Goal: Task Accomplishment & Management: Manage account settings

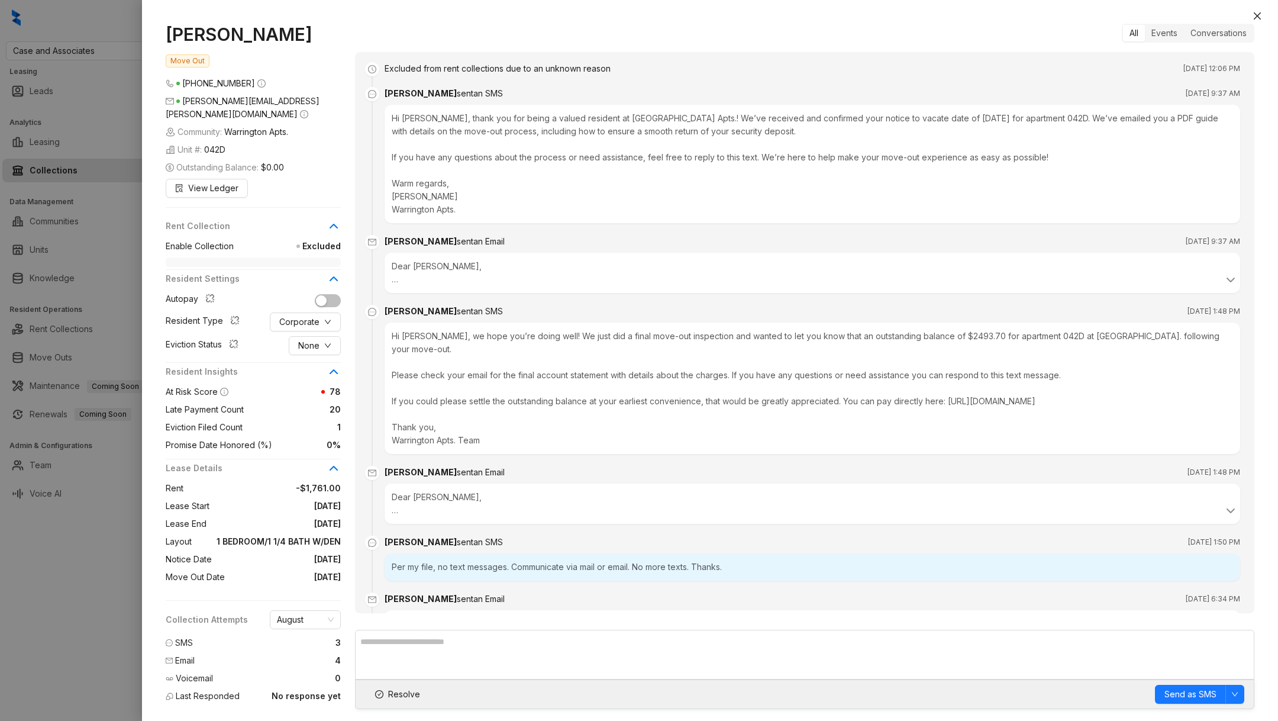
scroll to position [272, 0]
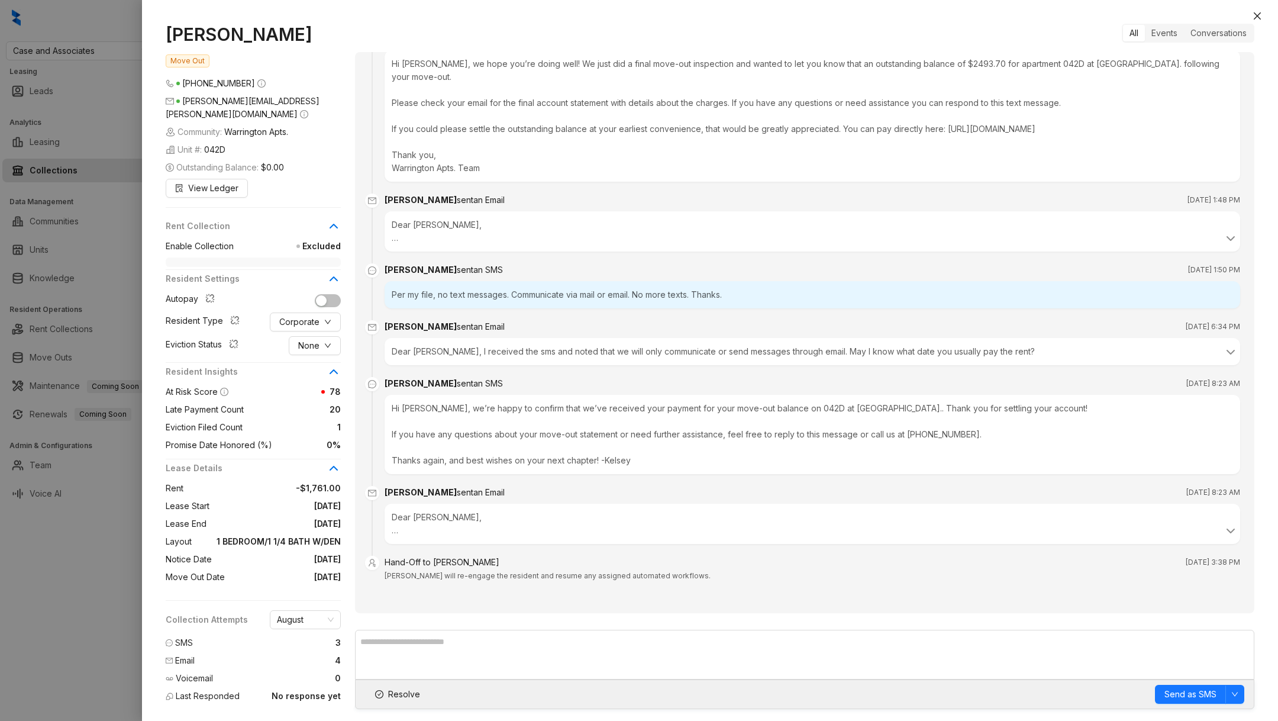
click at [89, 247] on div at bounding box center [639, 360] width 1278 height 721
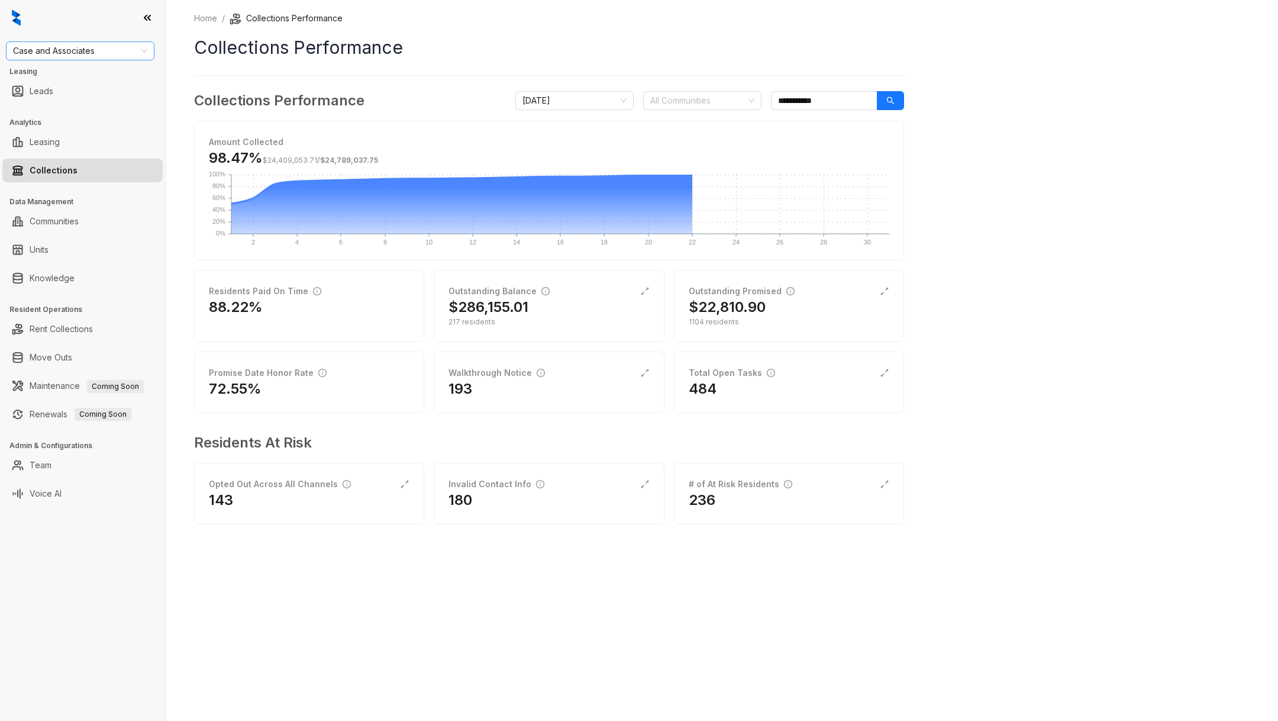
click at [97, 51] on span "Case and Associates" at bounding box center [80, 51] width 134 height 18
type input "**"
click at [86, 96] on div "RR Living" at bounding box center [80, 93] width 130 height 13
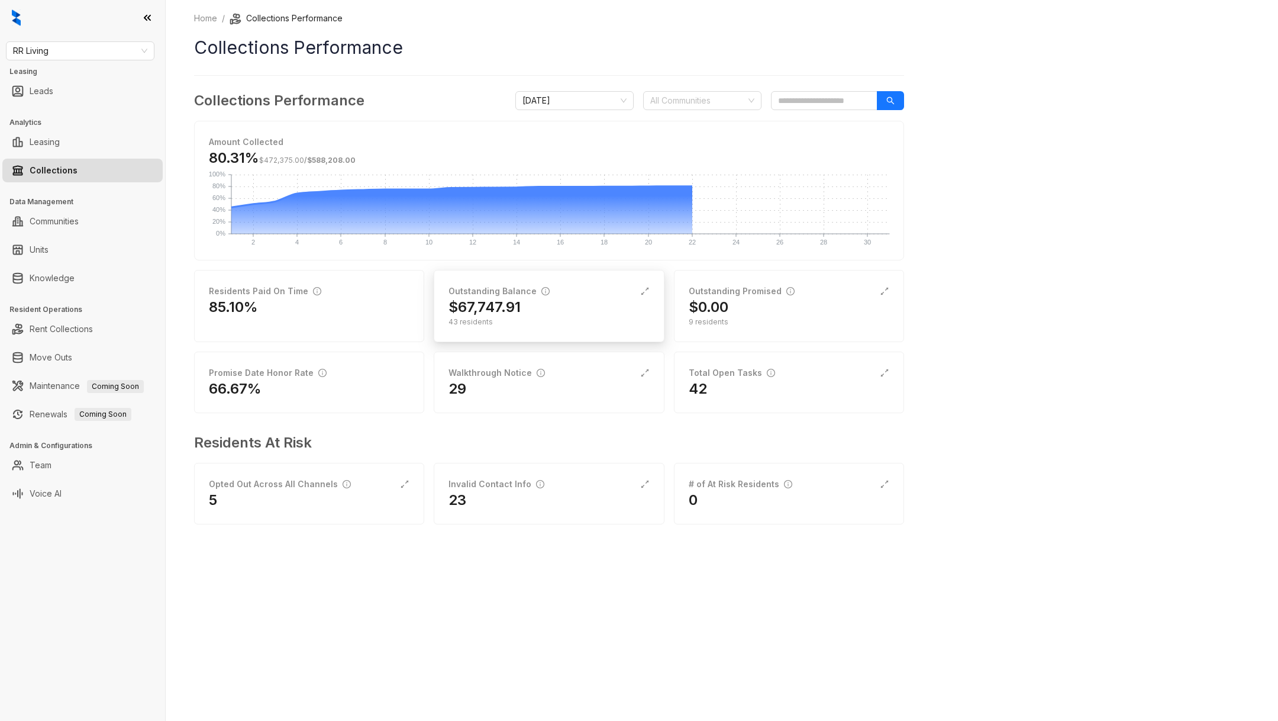
click at [557, 317] on div "43 residents" at bounding box center [548, 322] width 201 height 11
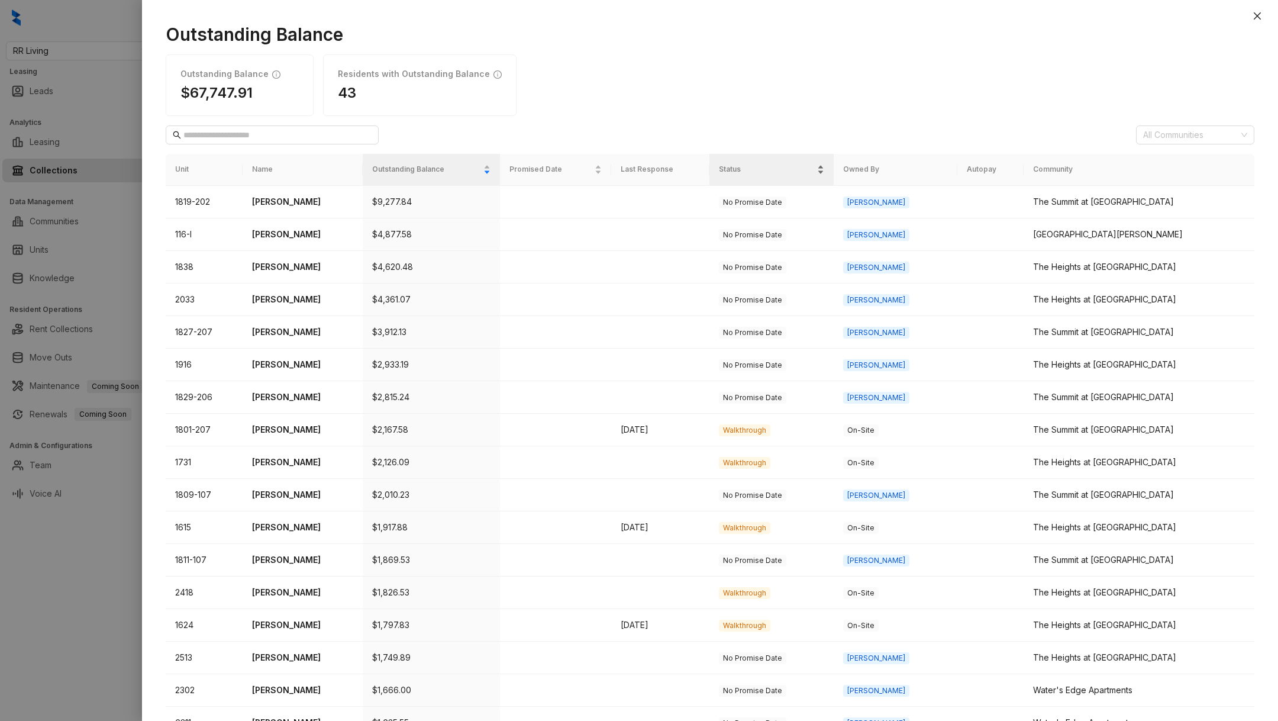
click at [813, 172] on span "Status" at bounding box center [767, 169] width 96 height 11
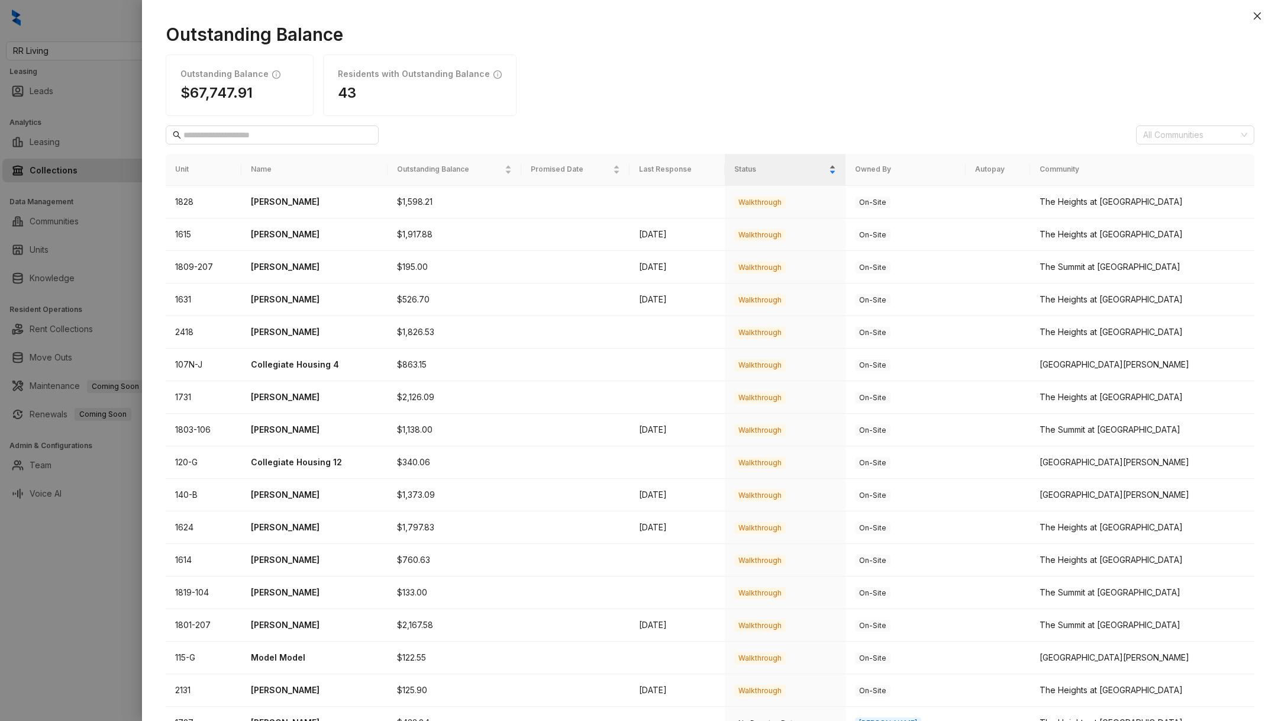
click at [827, 172] on span "Status" at bounding box center [780, 169] width 93 height 11
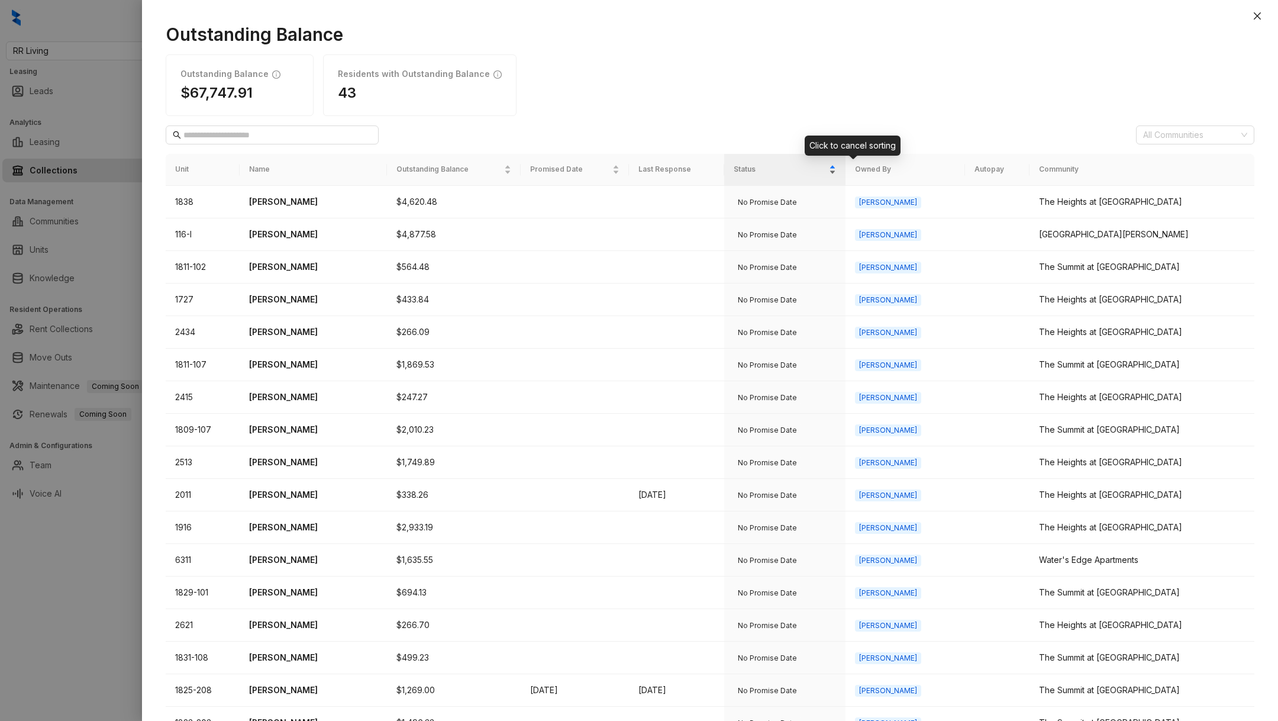
click at [827, 172] on span "Status" at bounding box center [780, 169] width 93 height 11
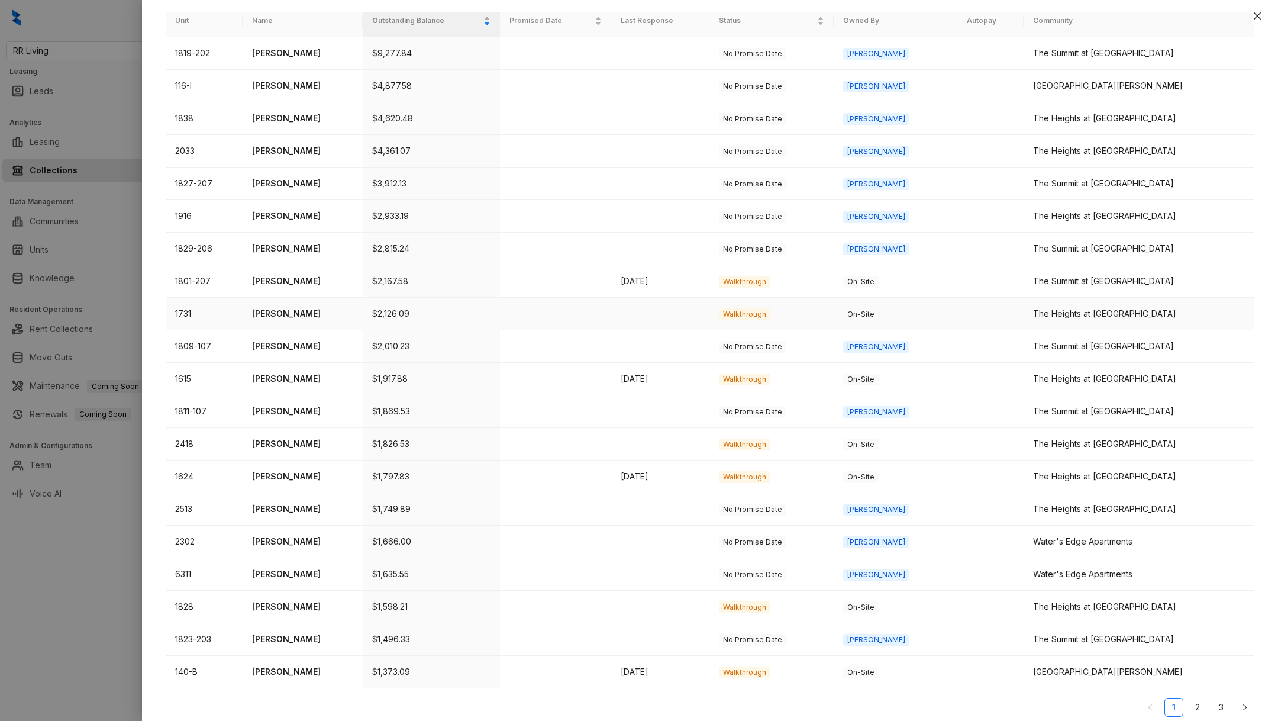
scroll to position [152, 0]
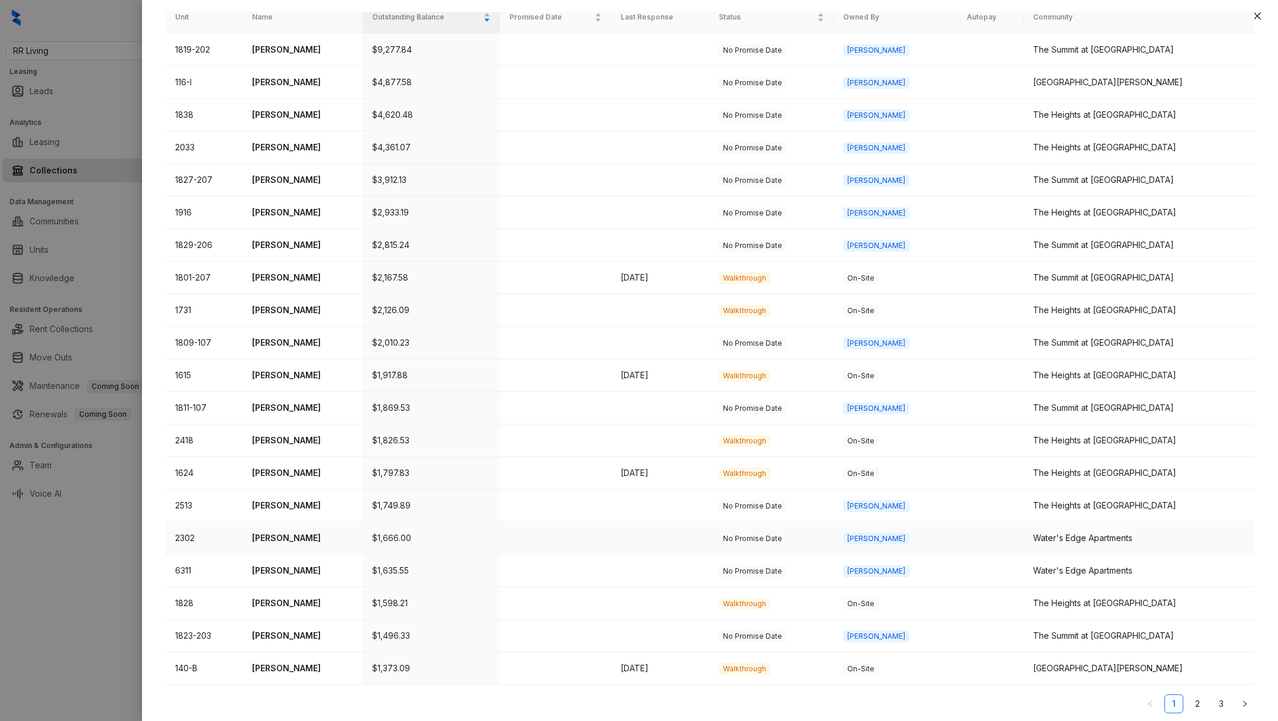
click at [299, 534] on p "Jay Youngblood" at bounding box center [302, 537] width 101 height 13
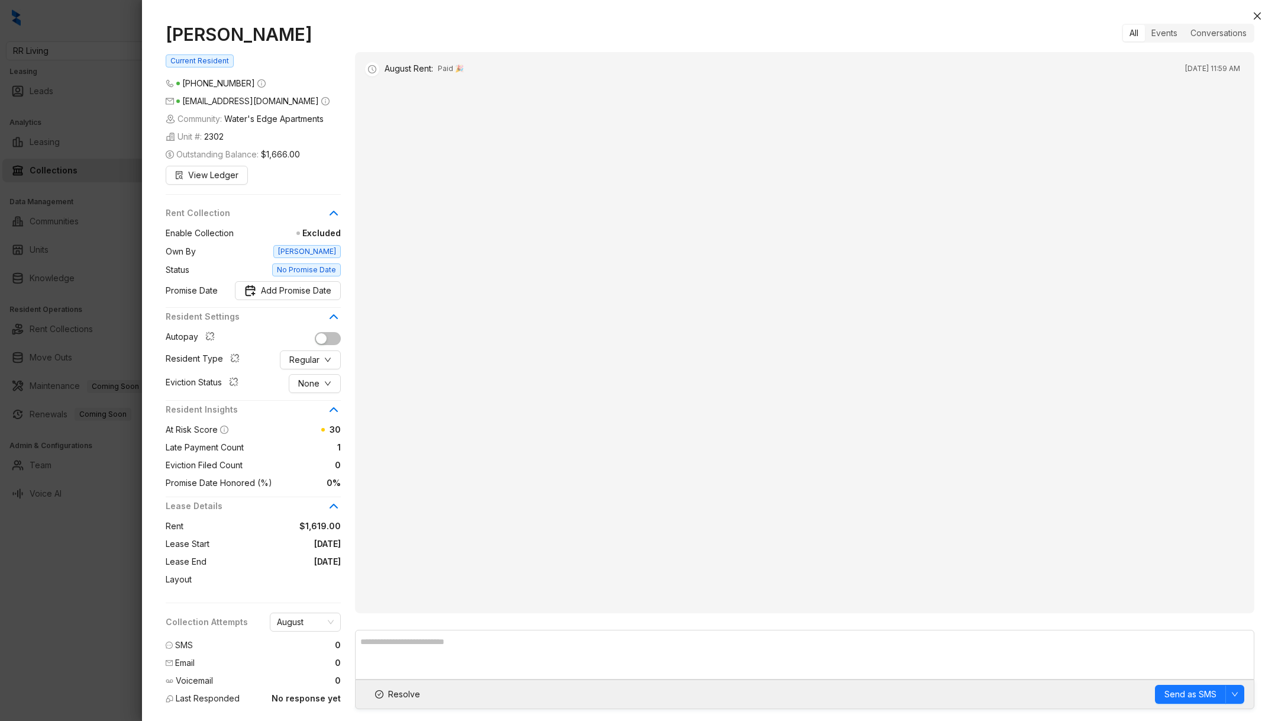
click at [75, 632] on div at bounding box center [639, 360] width 1278 height 721
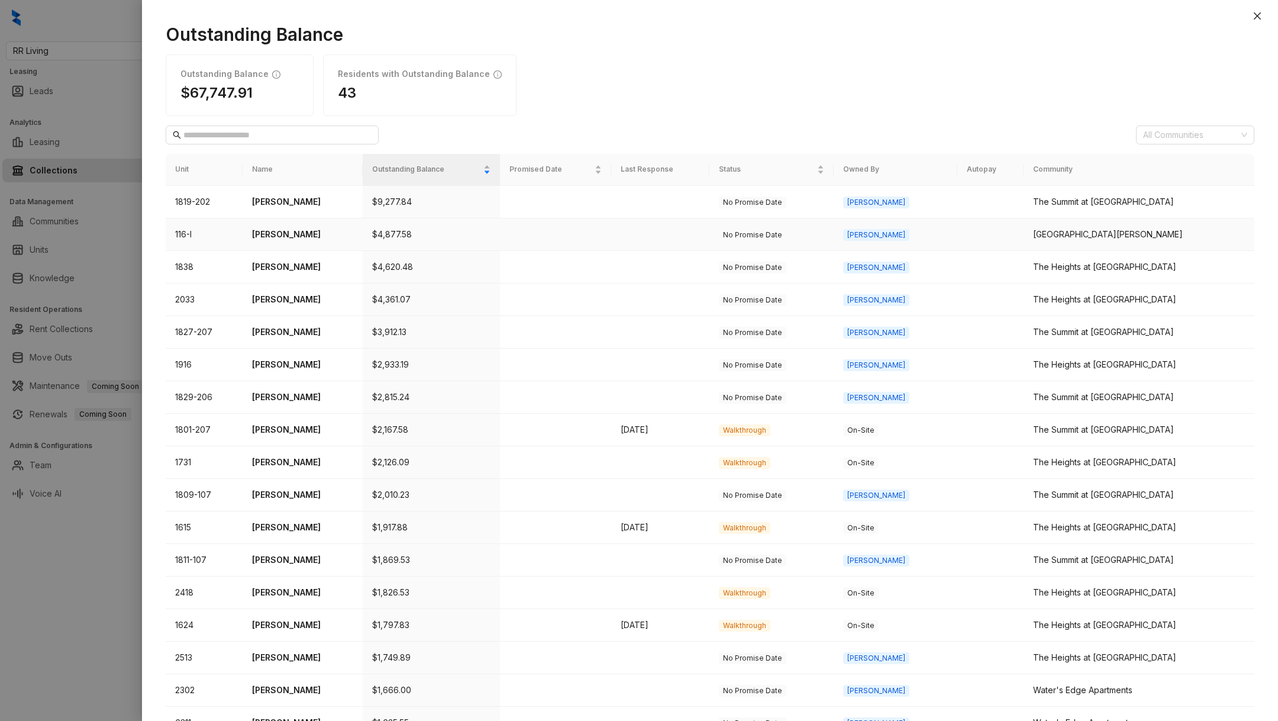
click at [278, 241] on td "Makel Ivey" at bounding box center [303, 234] width 120 height 33
click at [291, 238] on p "Makel Ivey" at bounding box center [302, 234] width 101 height 13
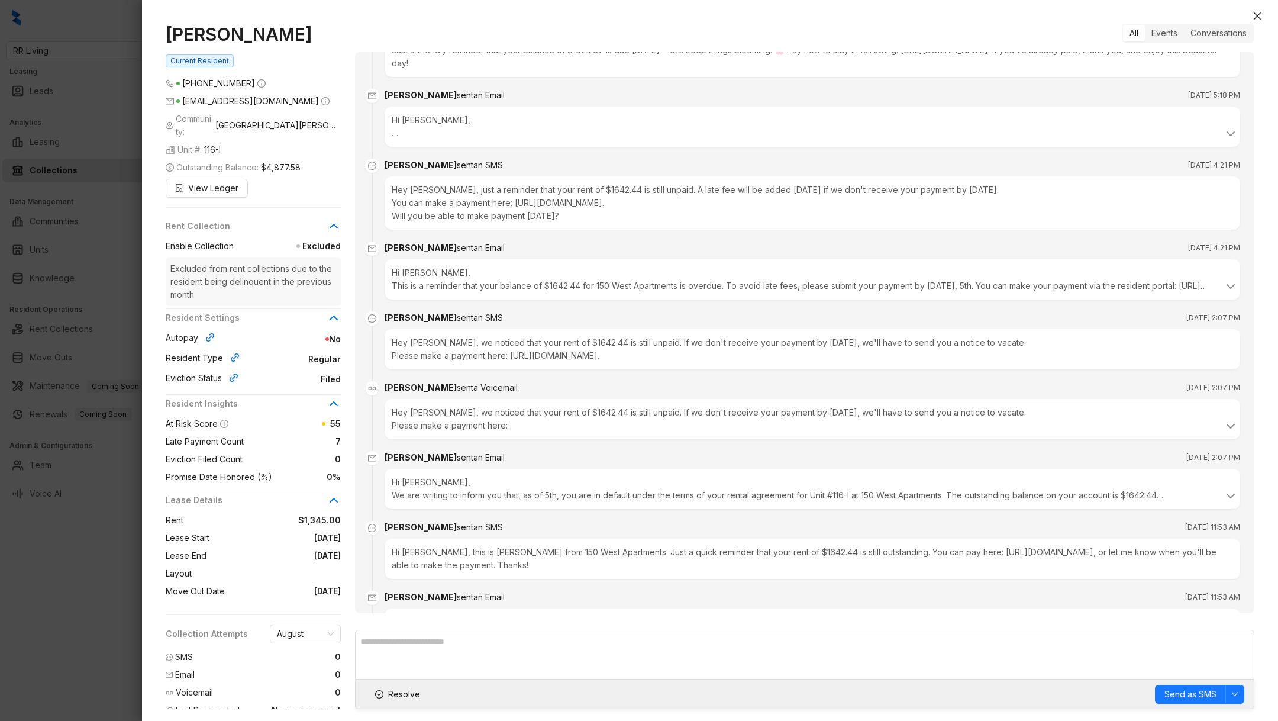
scroll to position [1061, 0]
click at [392, 134] on br at bounding box center [395, 131] width 7 height 10
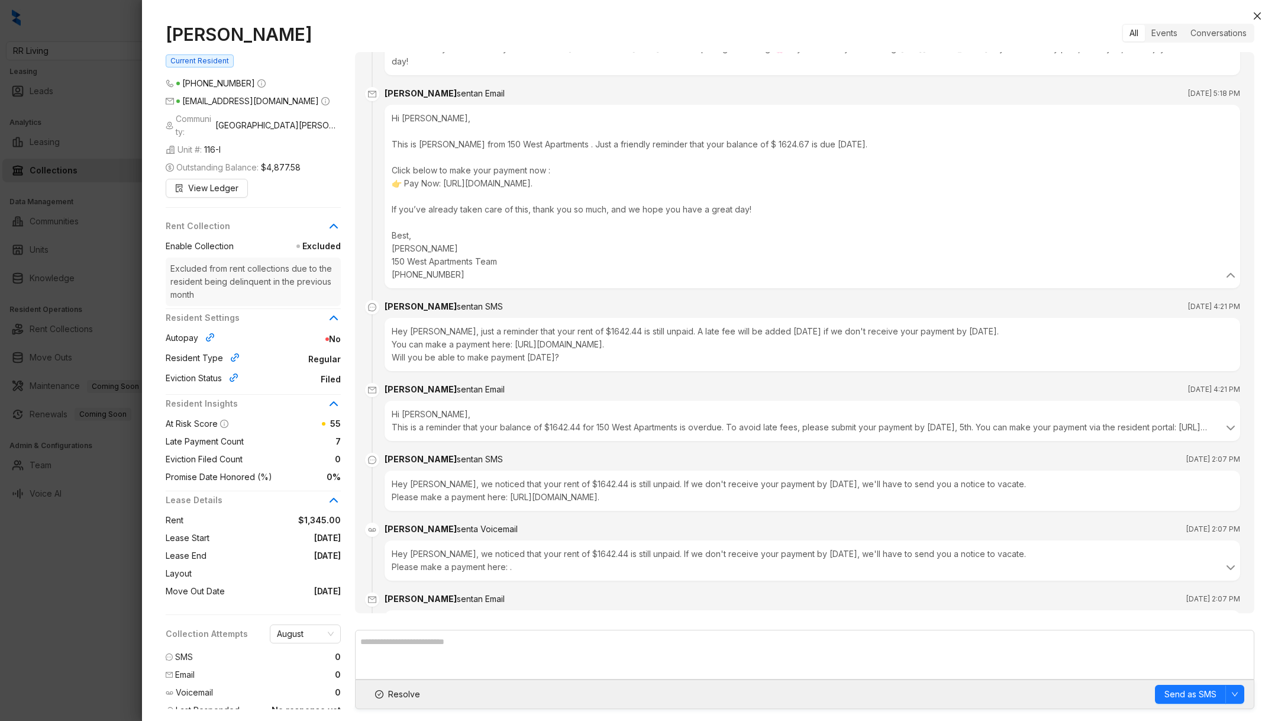
click at [49, 598] on div at bounding box center [639, 360] width 1278 height 721
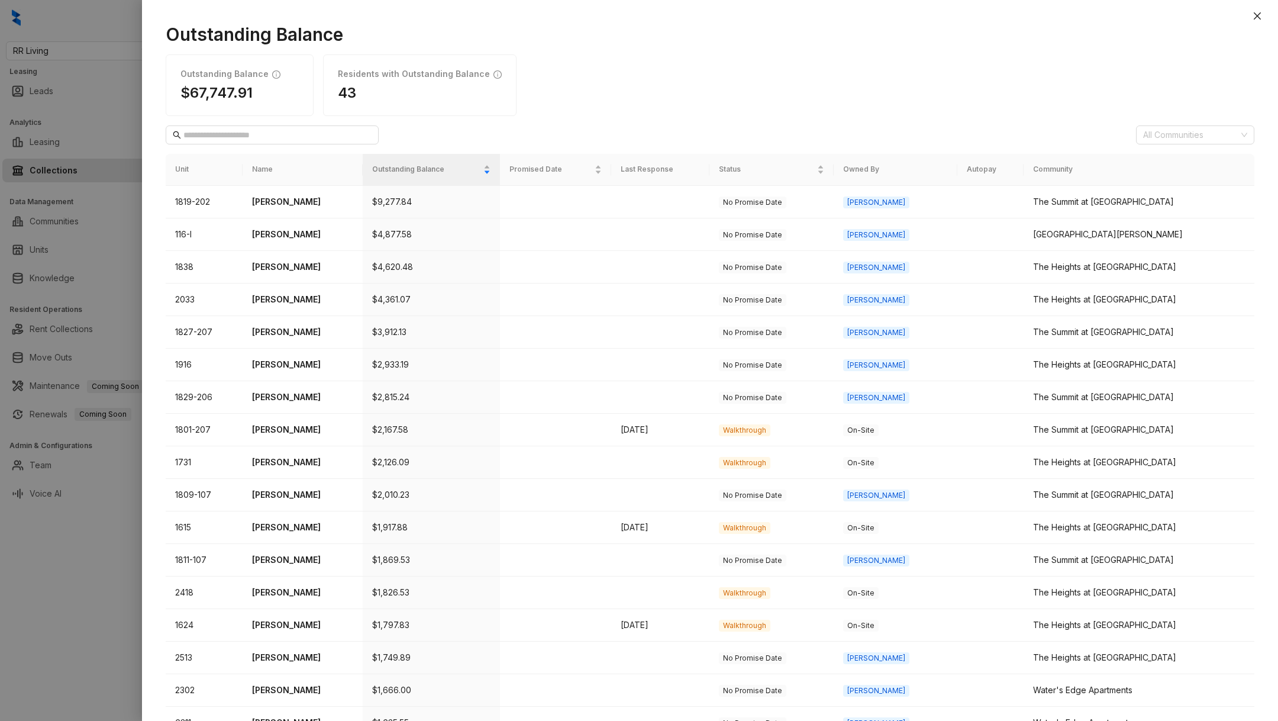
click at [75, 618] on div at bounding box center [639, 360] width 1278 height 721
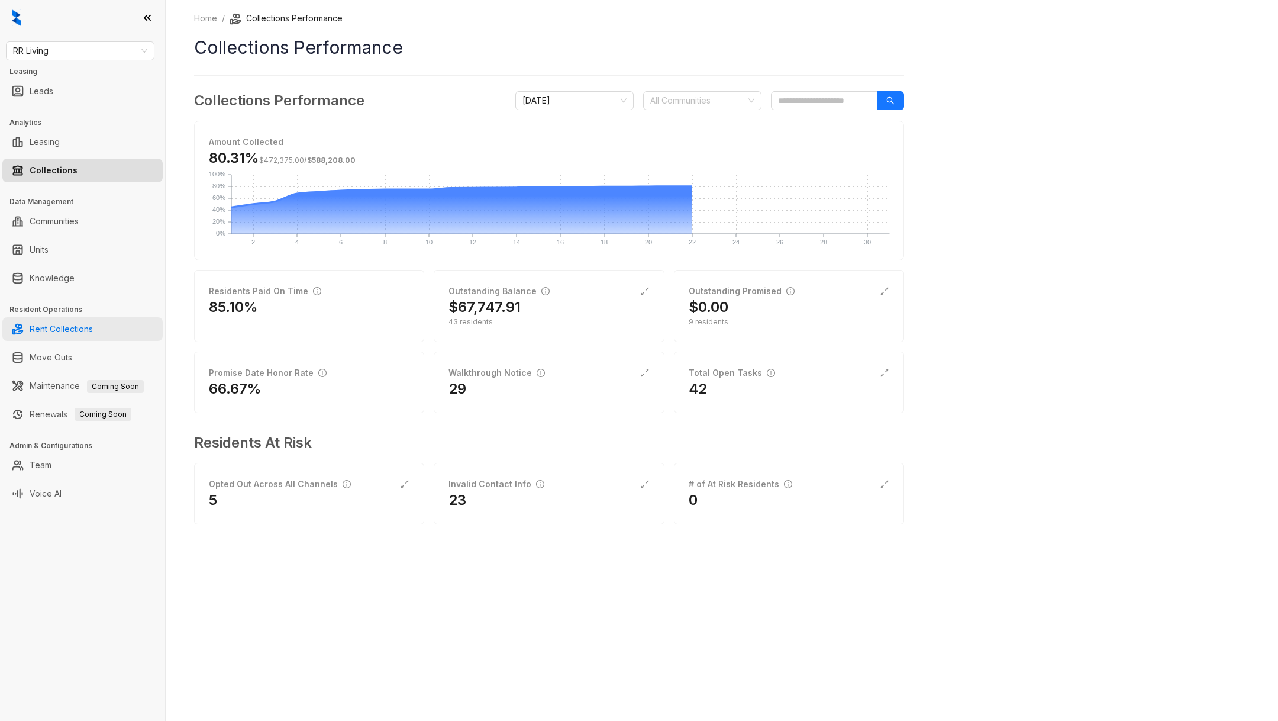
click at [82, 335] on link "Rent Collections" at bounding box center [61, 329] width 63 height 24
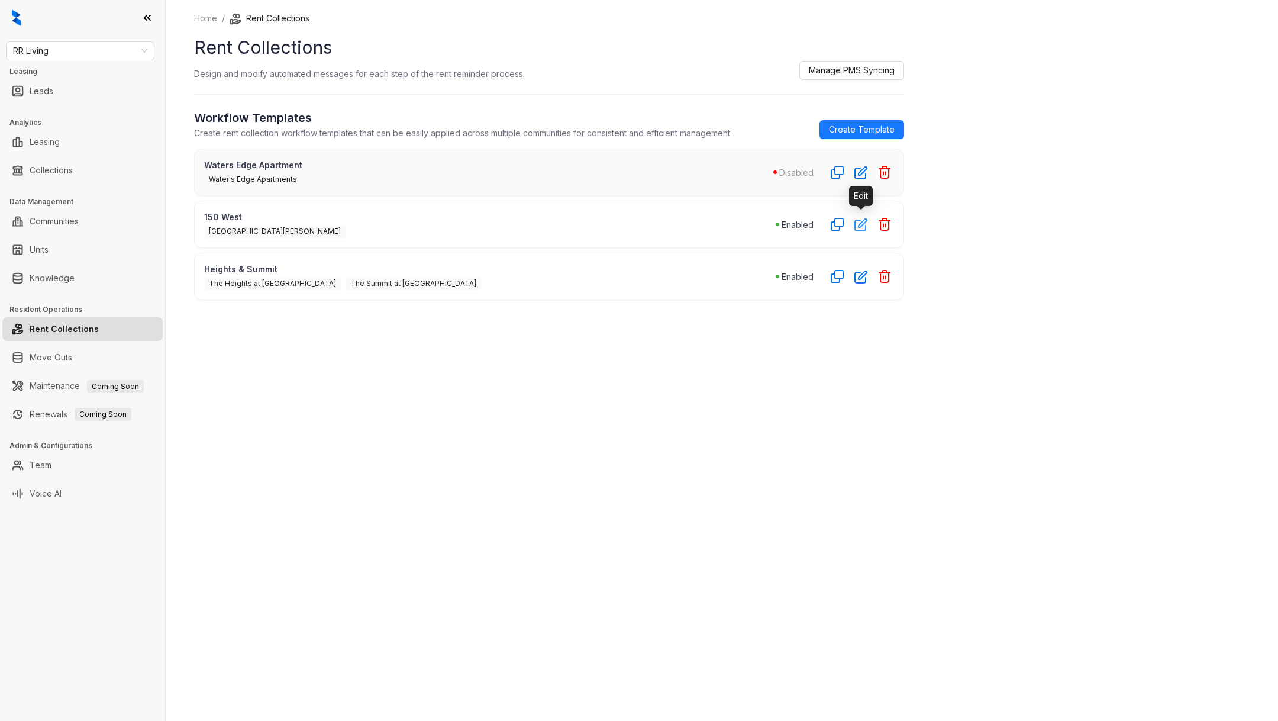
click at [864, 228] on icon "button" at bounding box center [861, 225] width 12 height 12
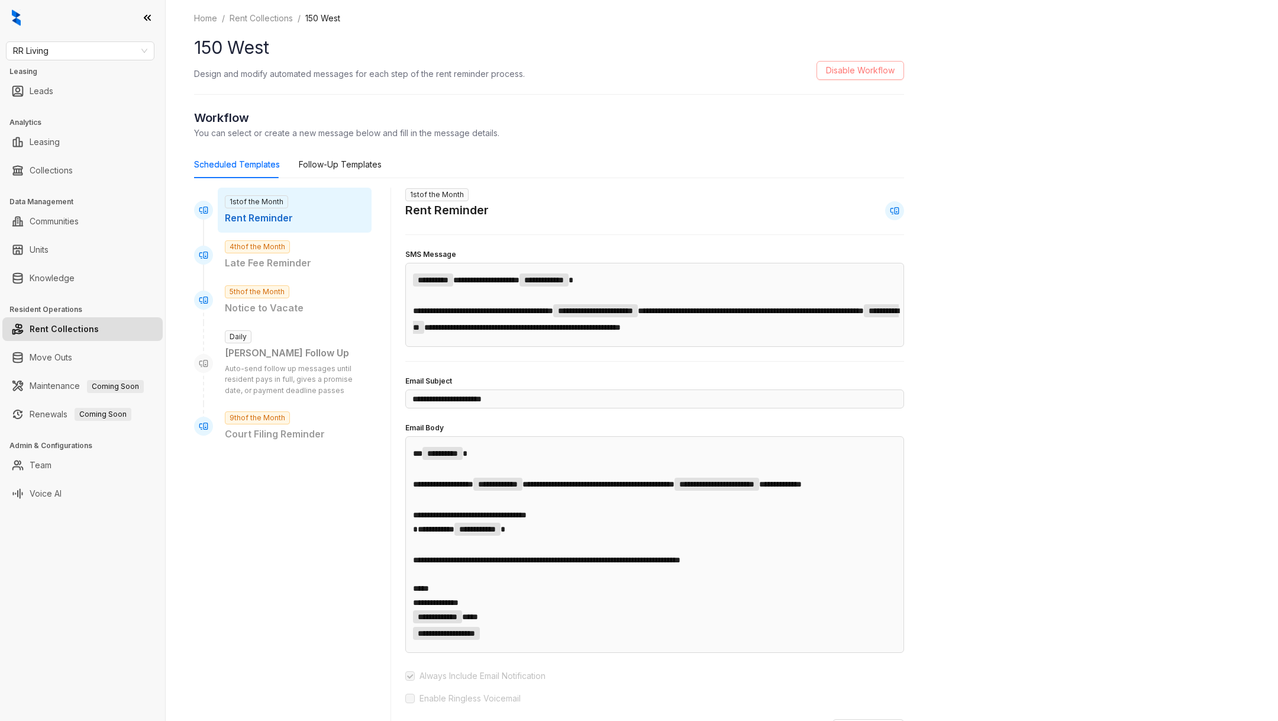
click at [883, 65] on span "Disable Workflow" at bounding box center [860, 70] width 69 height 13
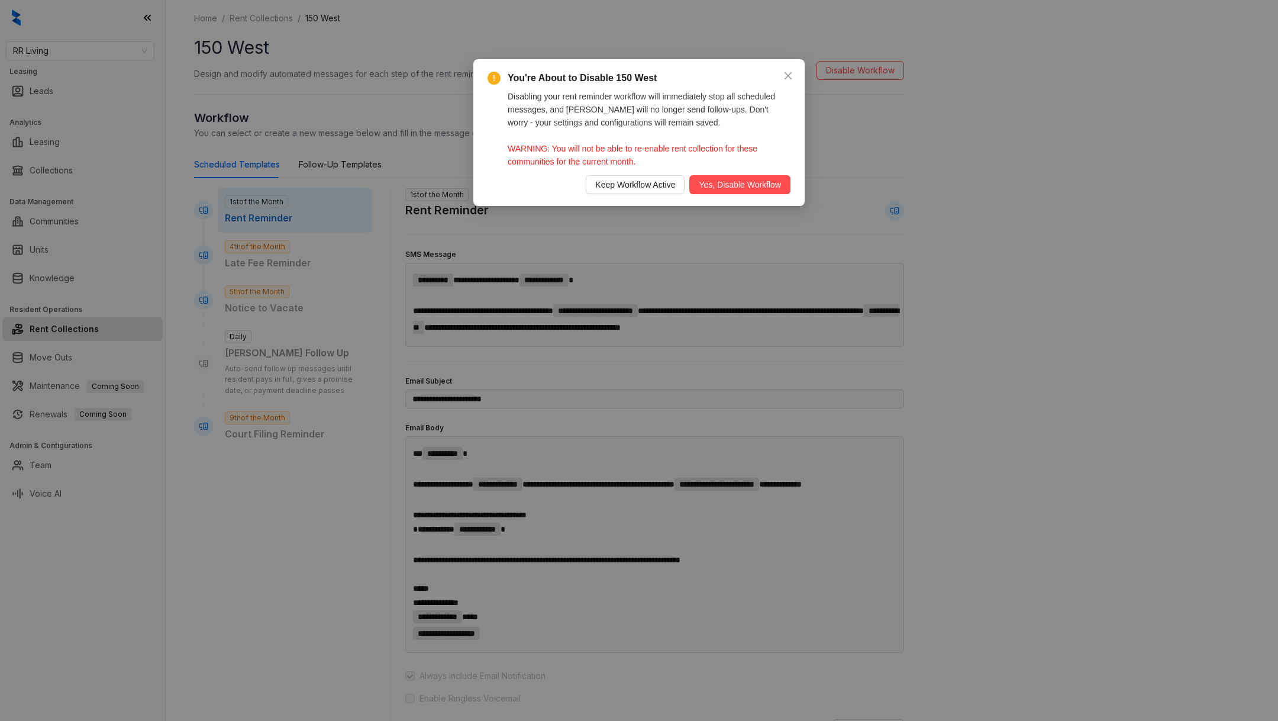
click at [727, 172] on div "You're About to Disable 150 West Disabling your rent reminder workflow will imm…" at bounding box center [639, 132] width 303 height 123
click at [730, 181] on span "Yes, Disable Workflow" at bounding box center [740, 184] width 82 height 13
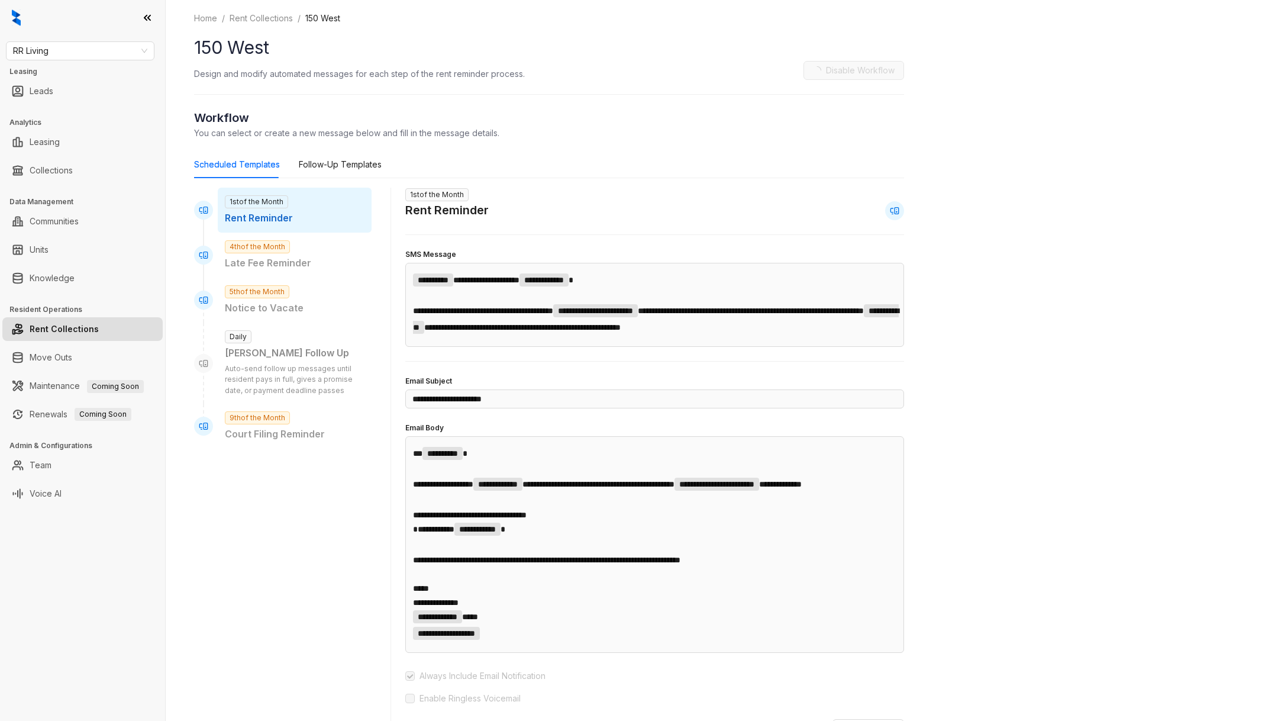
scroll to position [456, 0]
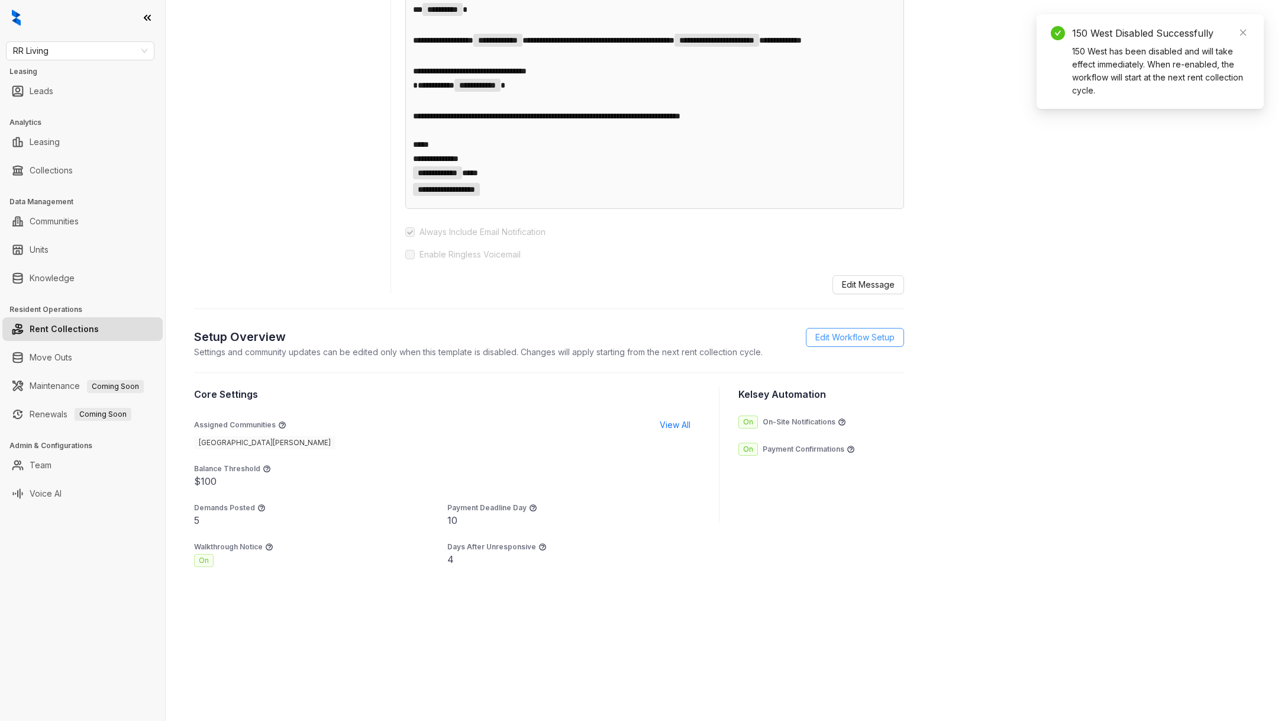
click at [850, 340] on span "Edit Workflow Setup" at bounding box center [854, 337] width 79 height 13
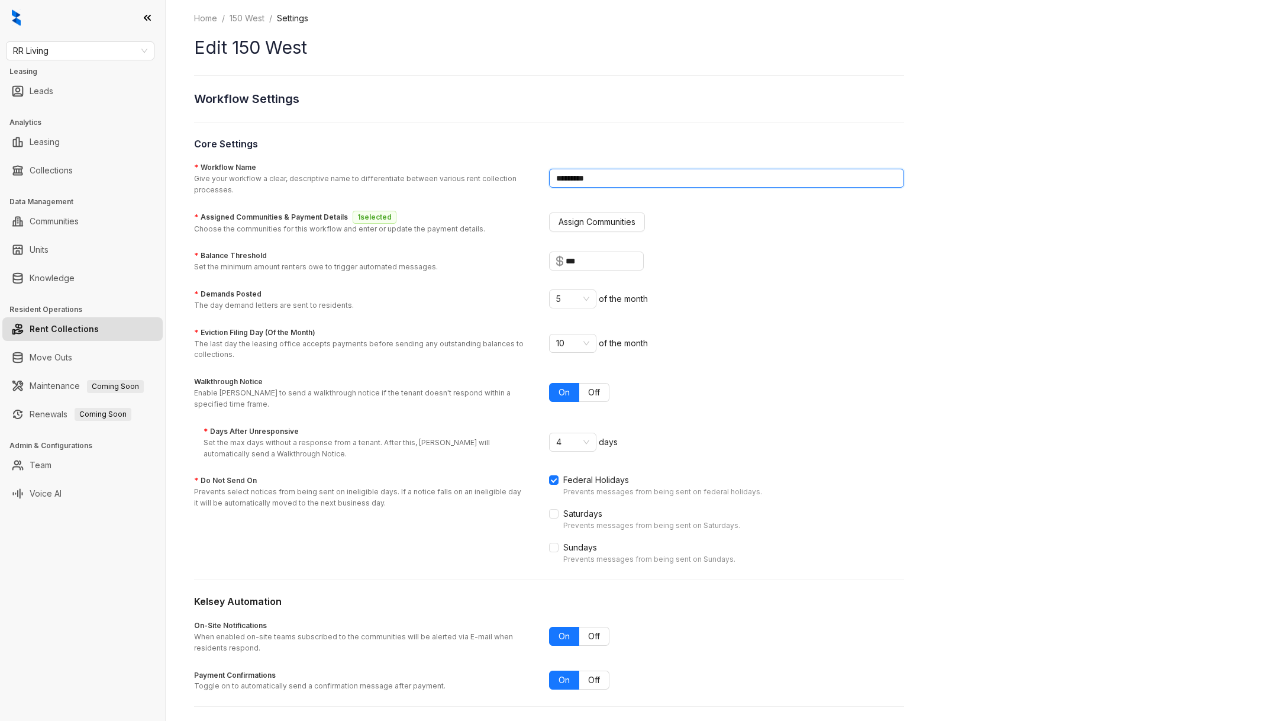
click at [578, 174] on input "********" at bounding box center [726, 178] width 355 height 19
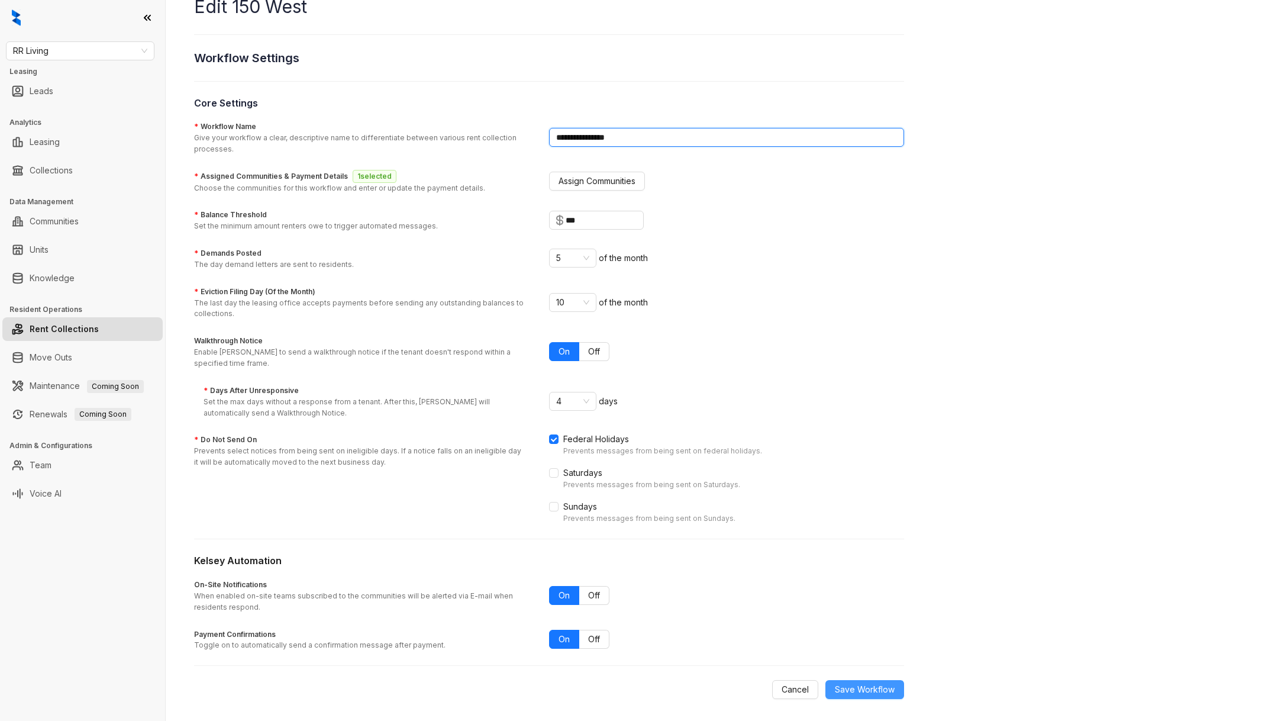
type input "**********"
click at [854, 691] on span "Save Workflow" at bounding box center [865, 689] width 60 height 13
